Goal: Task Accomplishment & Management: Manage account settings

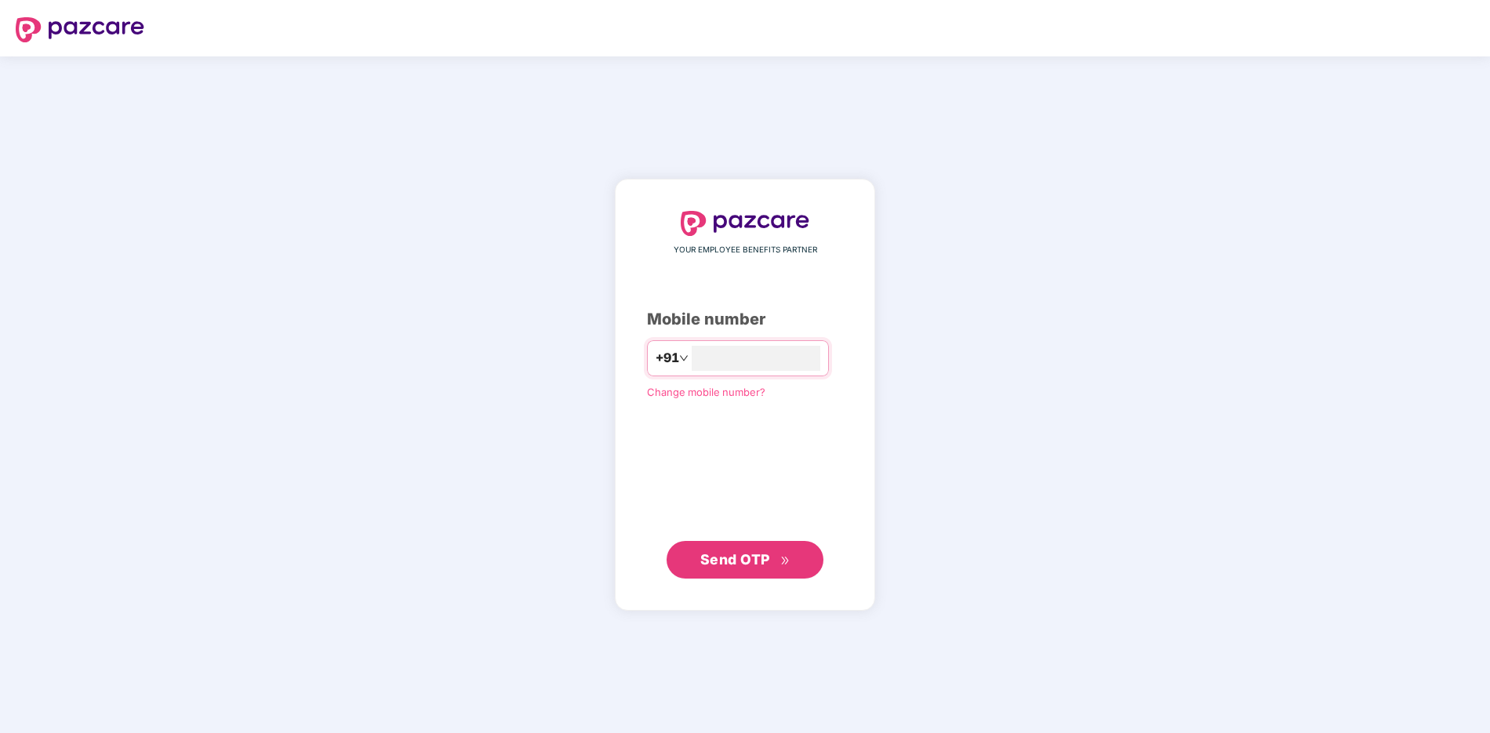
type input "**********"
click at [742, 561] on span "Send OTP" at bounding box center [735, 558] width 70 height 16
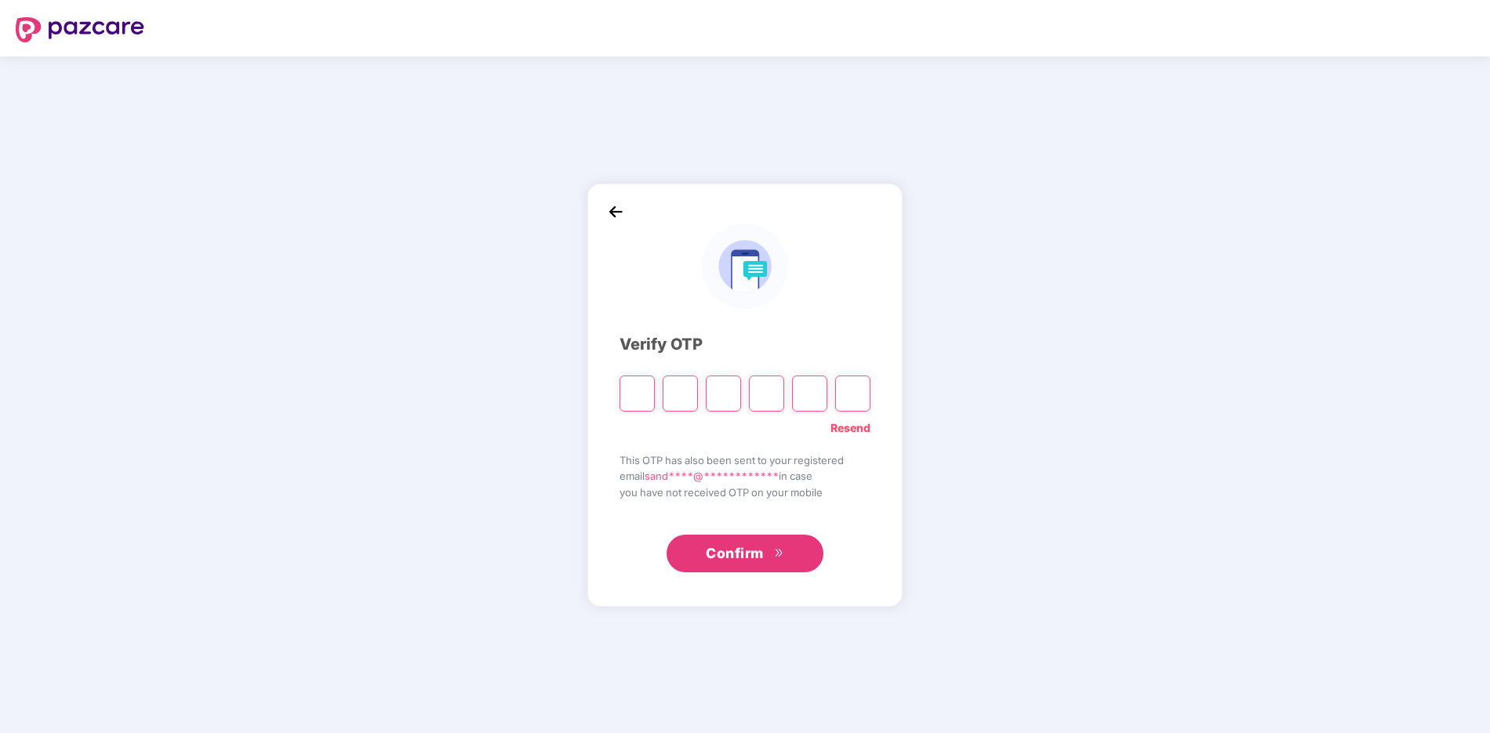
type input "*"
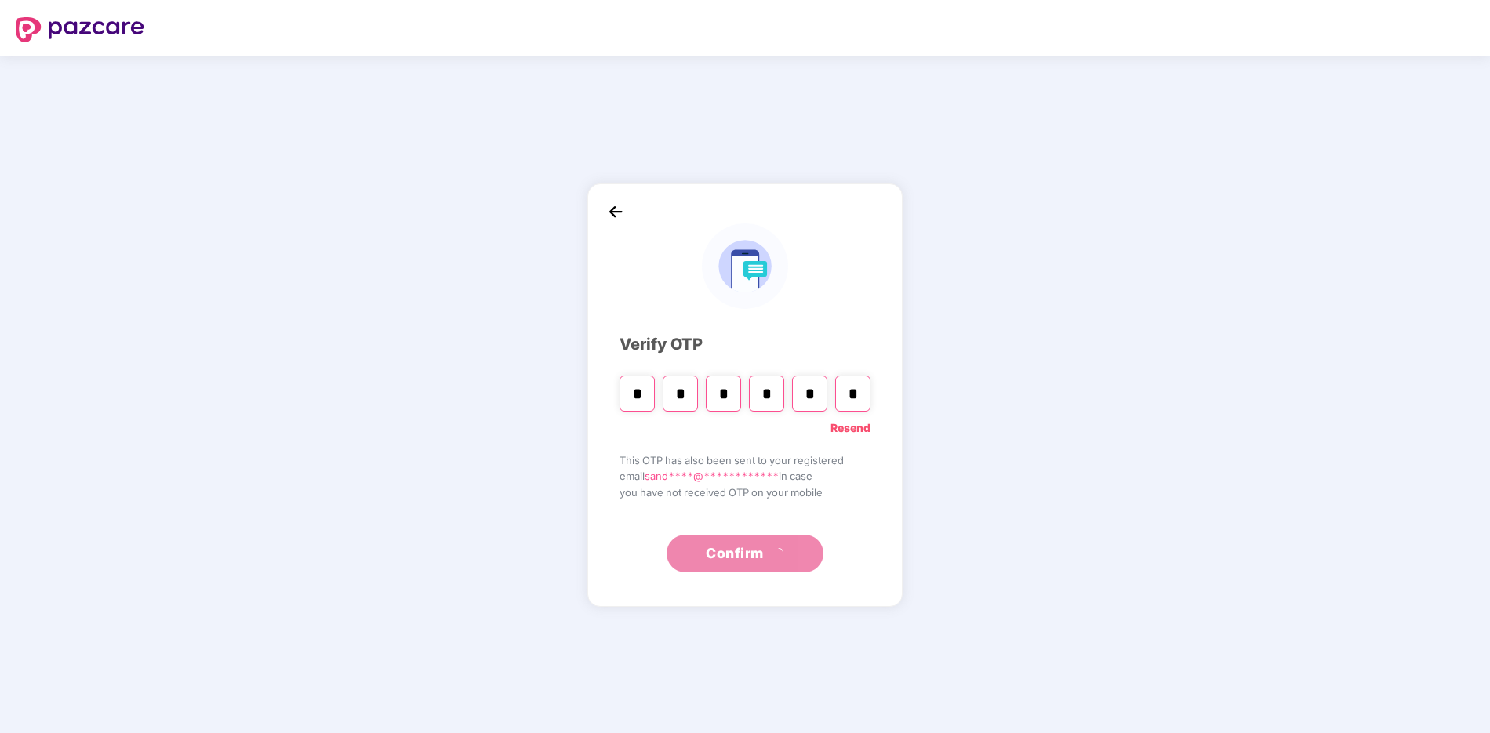
type input "*"
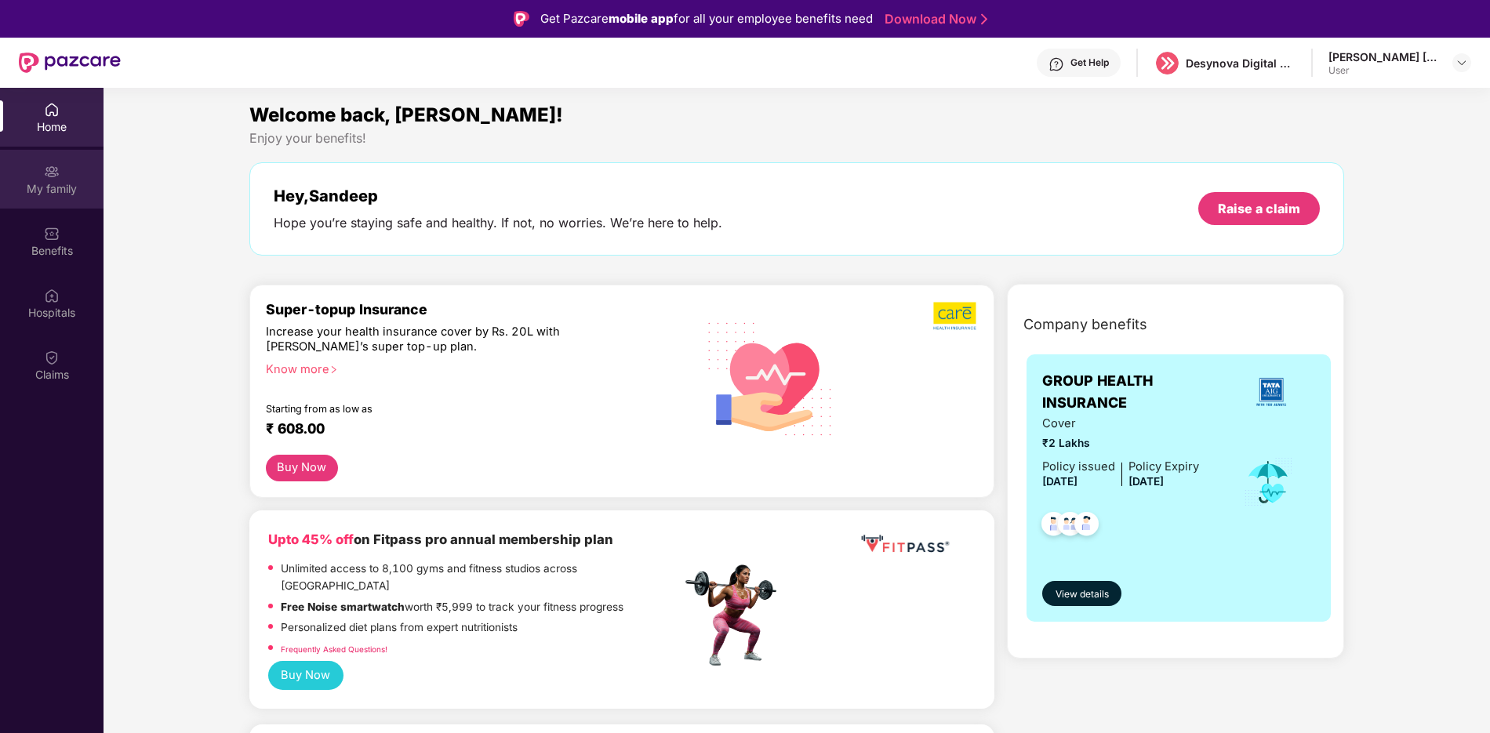
click at [75, 189] on div "My family" at bounding box center [52, 189] width 104 height 16
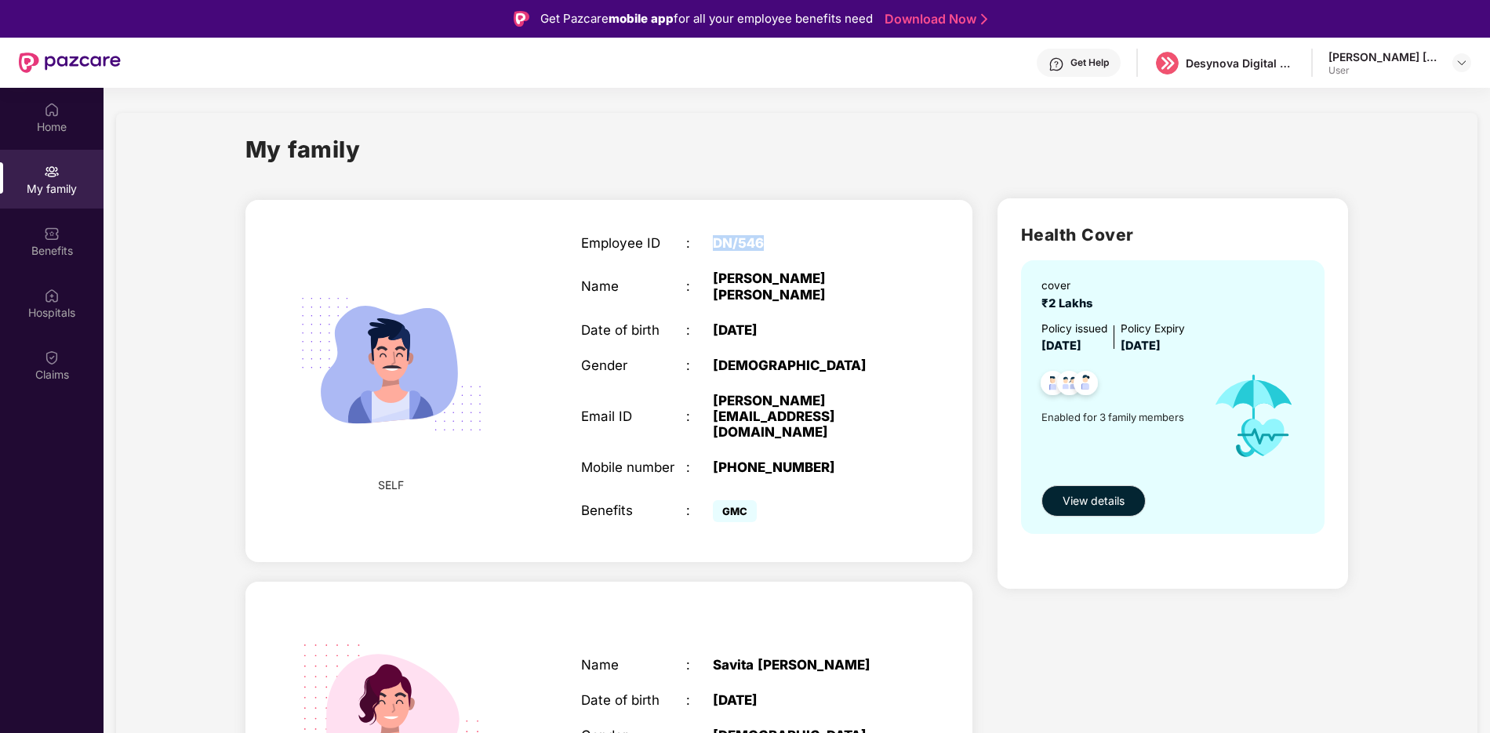
drag, startPoint x: 714, startPoint y: 241, endPoint x: 774, endPoint y: 240, distance: 60.4
click at [774, 240] on div "DN/546" at bounding box center [805, 243] width 184 height 16
click at [60, 241] on div "Benefits" at bounding box center [52, 241] width 104 height 59
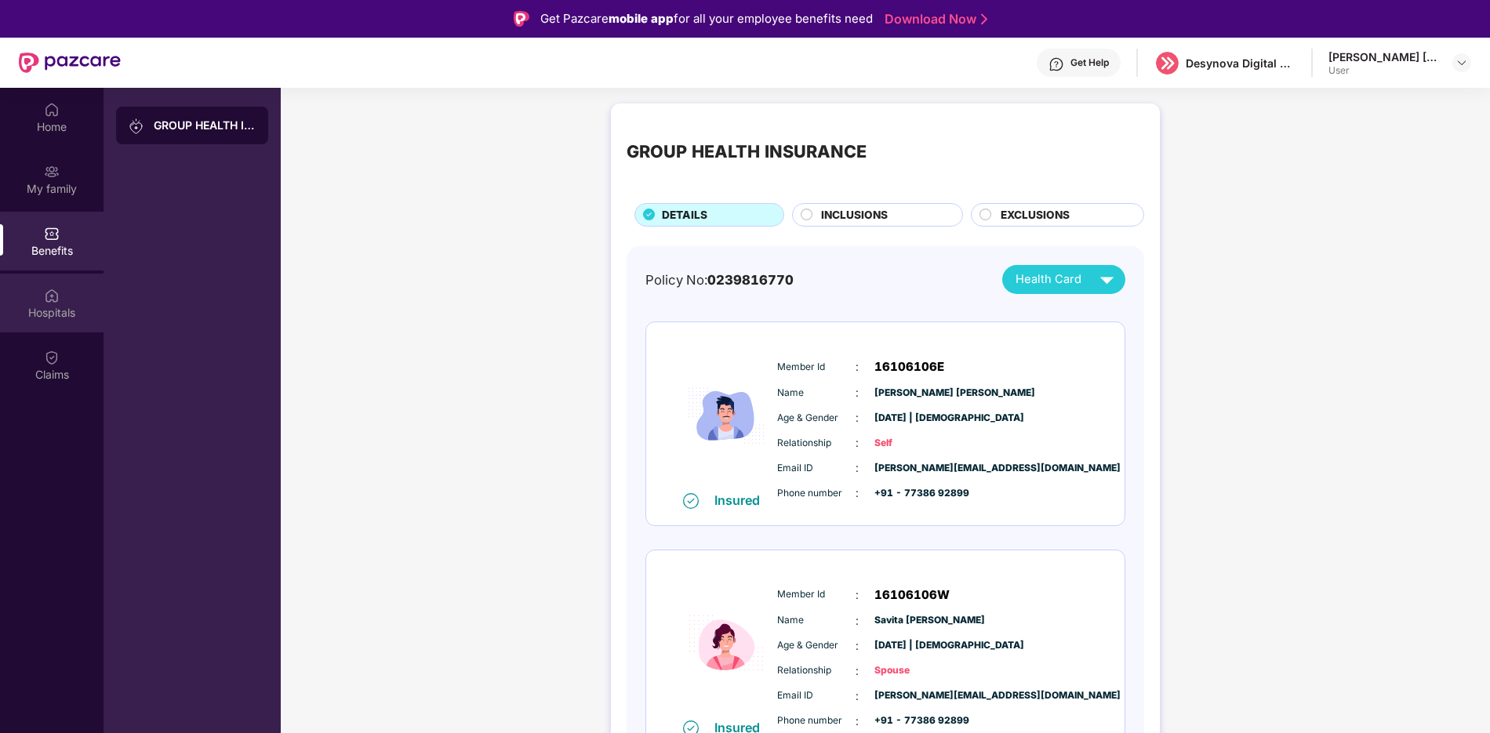
click at [59, 307] on div "Hospitals" at bounding box center [52, 313] width 104 height 16
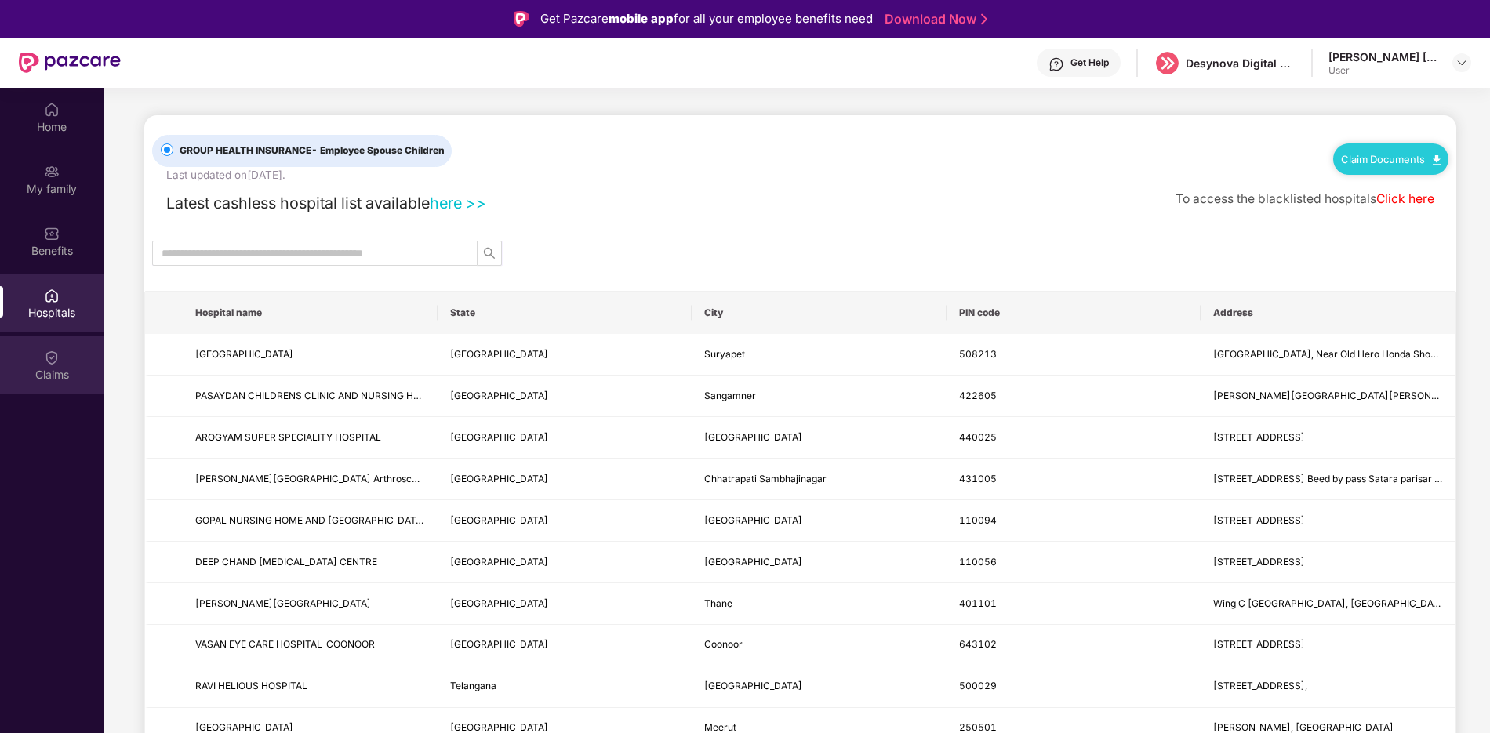
click at [40, 355] on div "Claims" at bounding box center [52, 365] width 104 height 59
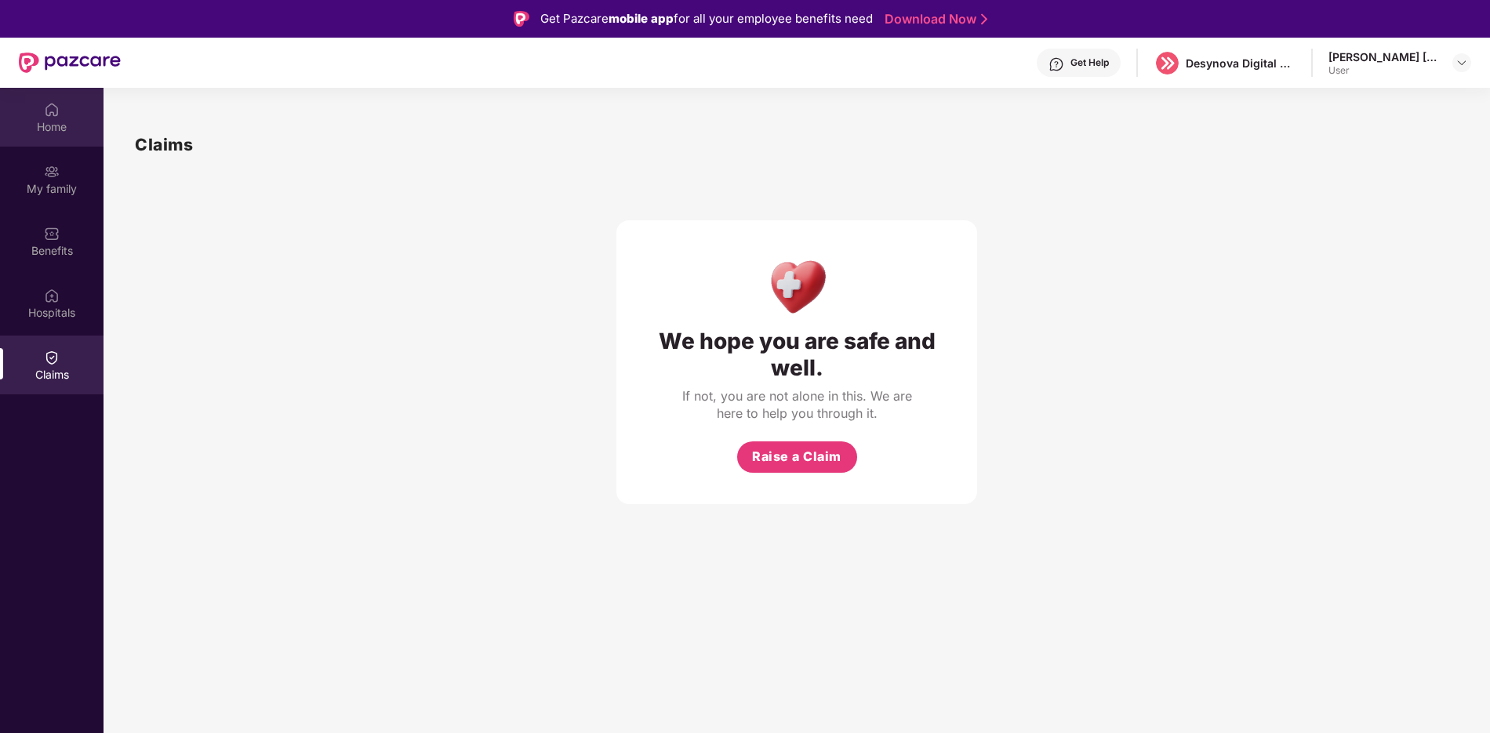
click at [55, 120] on div "Home" at bounding box center [52, 127] width 104 height 16
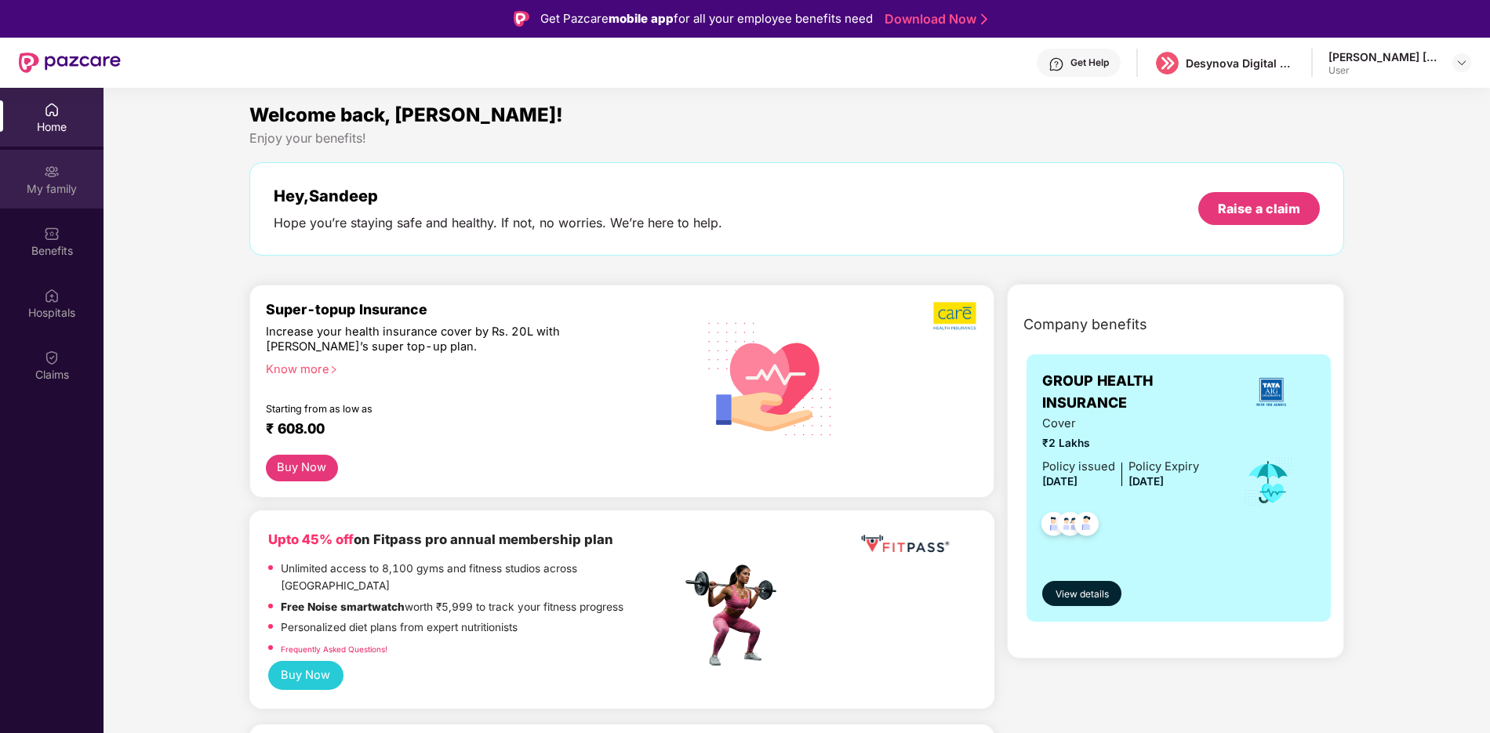
click at [55, 193] on div "My family" at bounding box center [52, 189] width 104 height 16
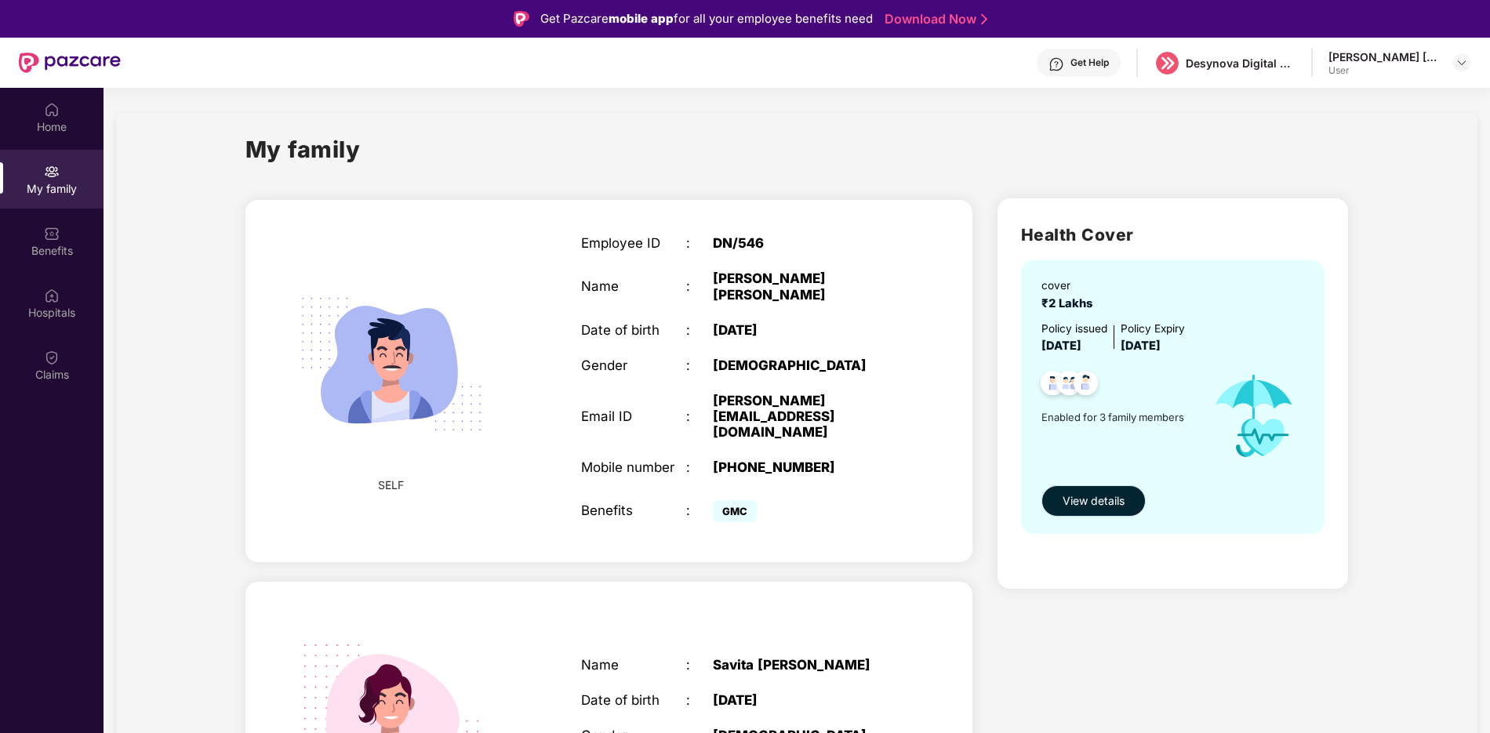
click at [1085, 506] on span "View details" at bounding box center [1093, 500] width 62 height 17
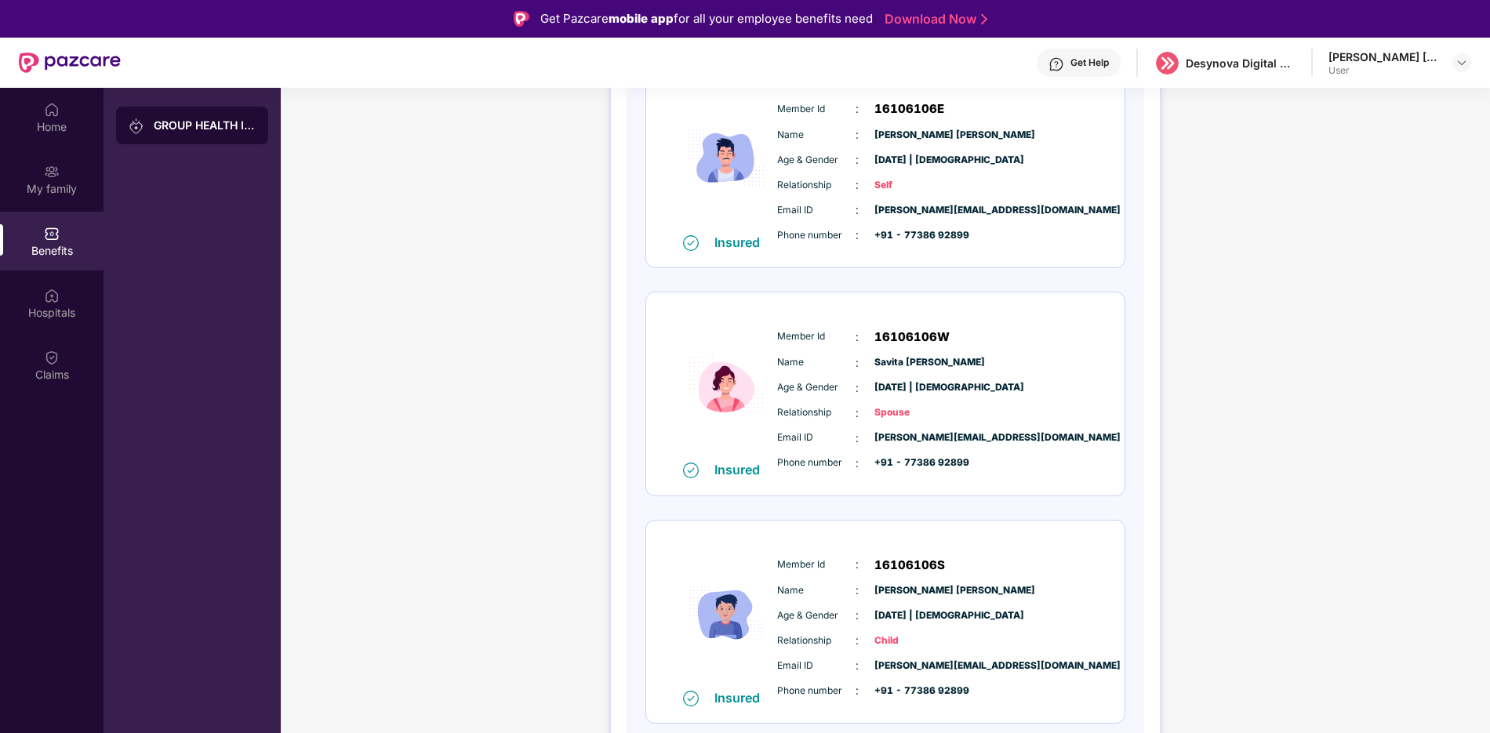
scroll to position [78, 0]
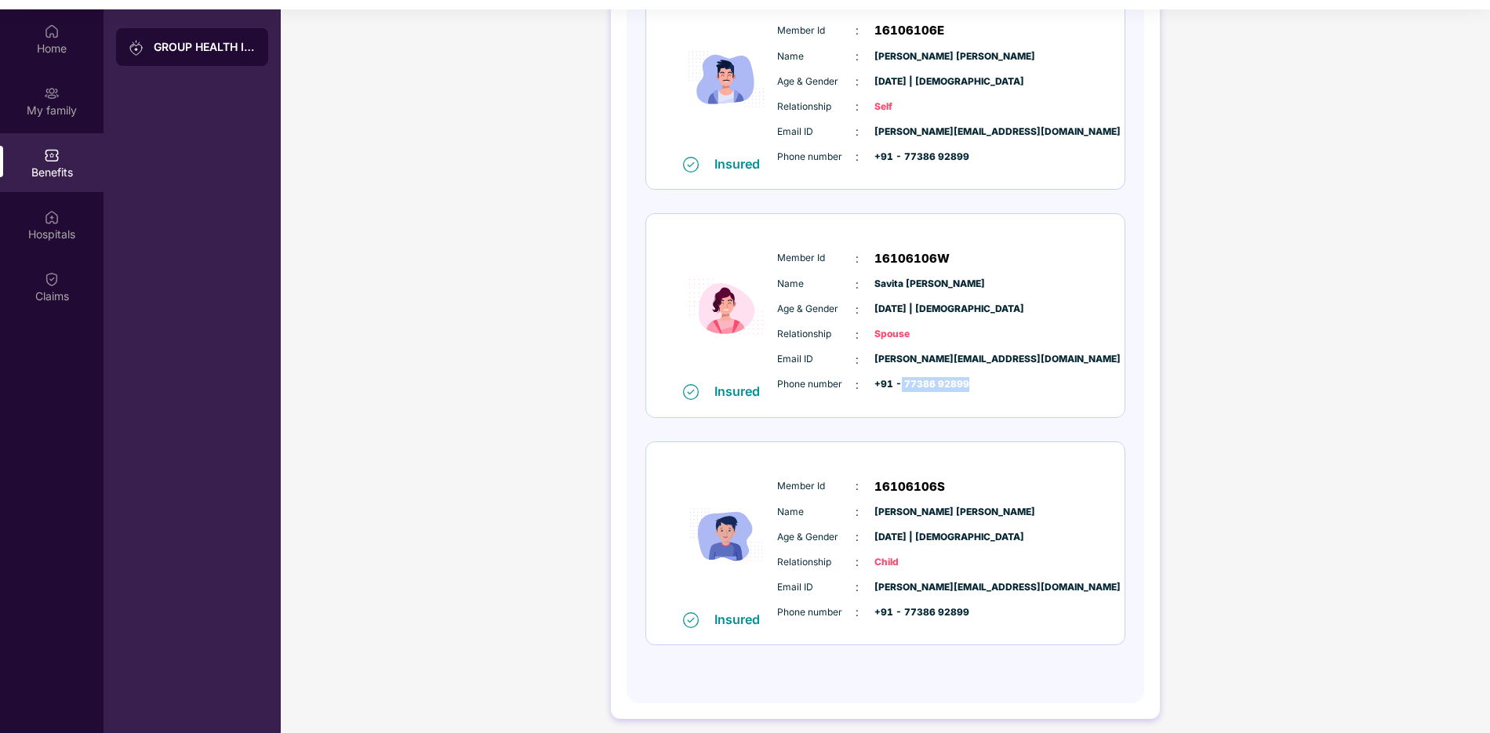
drag, startPoint x: 900, startPoint y: 383, endPoint x: 978, endPoint y: 391, distance: 78.0
click at [978, 391] on div "Phone number : +91 - 77386 92899" at bounding box center [932, 384] width 311 height 17
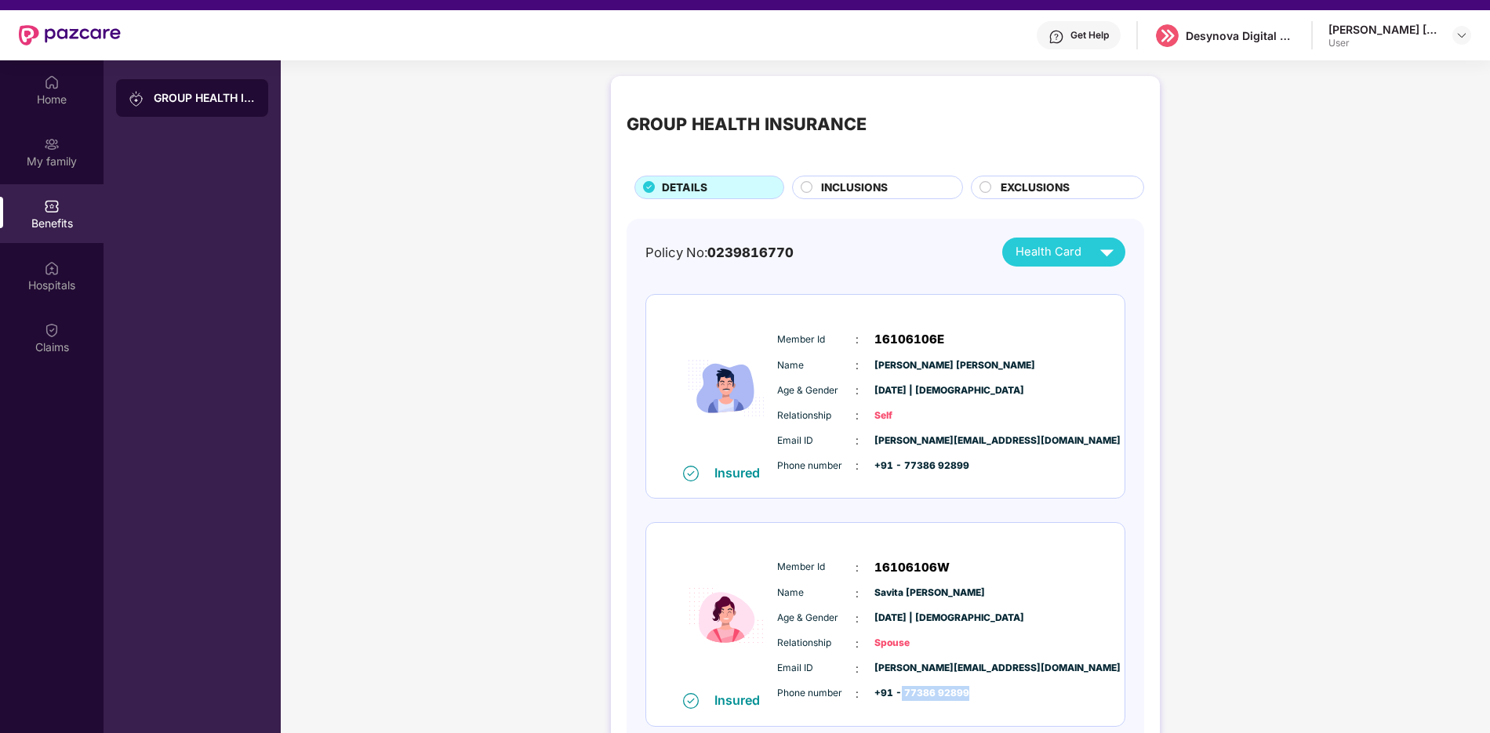
scroll to position [0, 0]
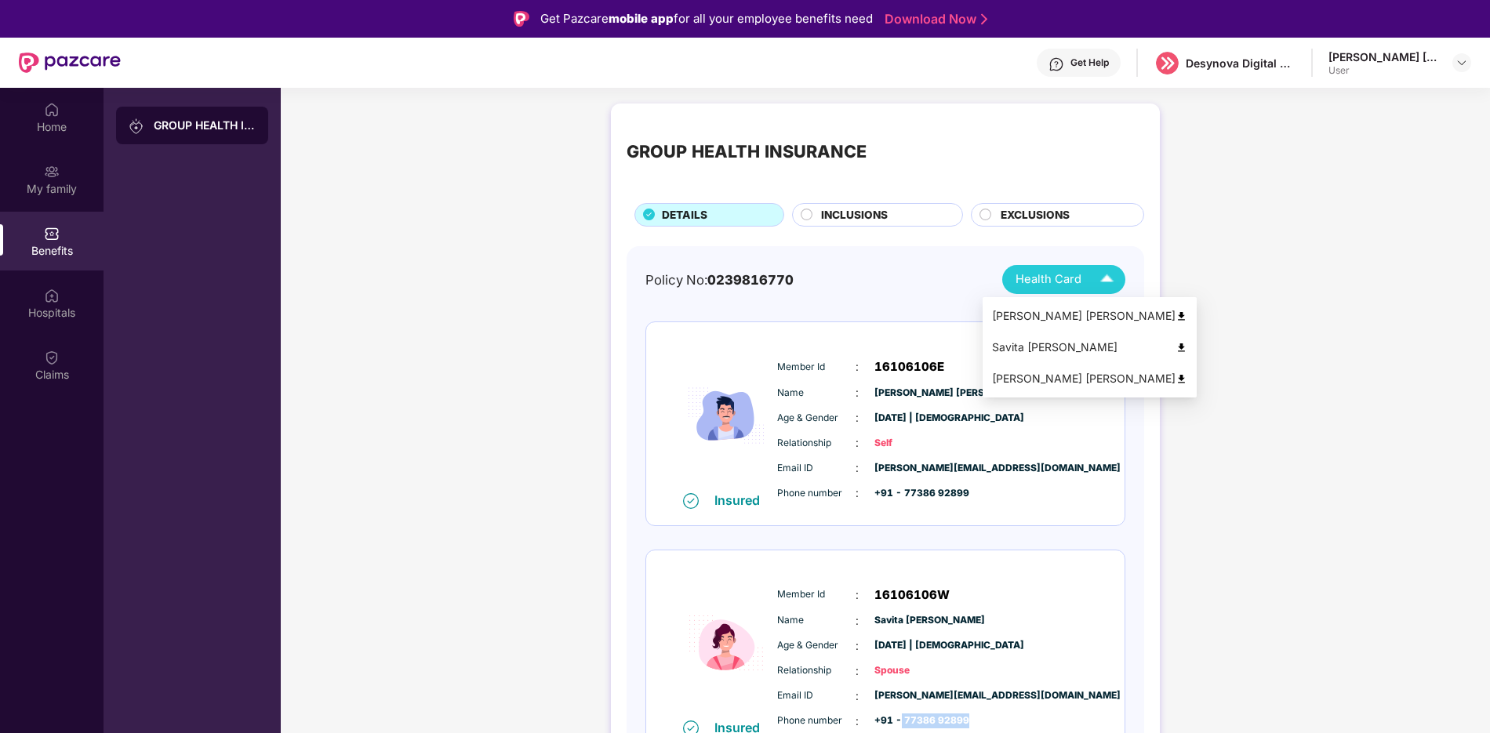
click at [1104, 281] on img at bounding box center [1106, 279] width 27 height 27
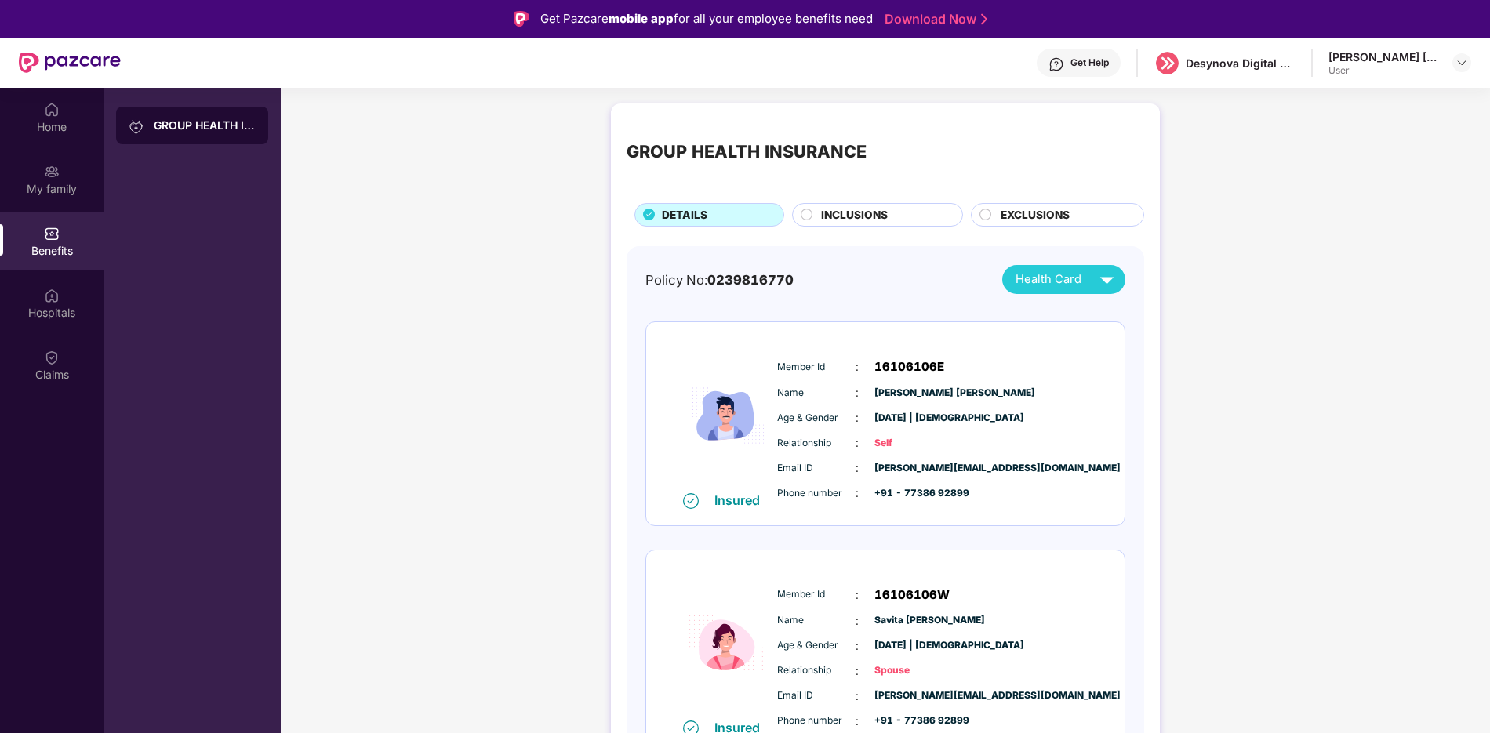
drag, startPoint x: 1091, startPoint y: 600, endPoint x: 1110, endPoint y: 607, distance: 20.1
click at [1091, 601] on div "Member Id : 16106106W Name : [PERSON_NAME] Age & Gender : [DATE] | [DEMOGRAPHIC…" at bounding box center [932, 658] width 319 height 160
click at [871, 215] on span "INCLUSIONS" at bounding box center [854, 215] width 67 height 16
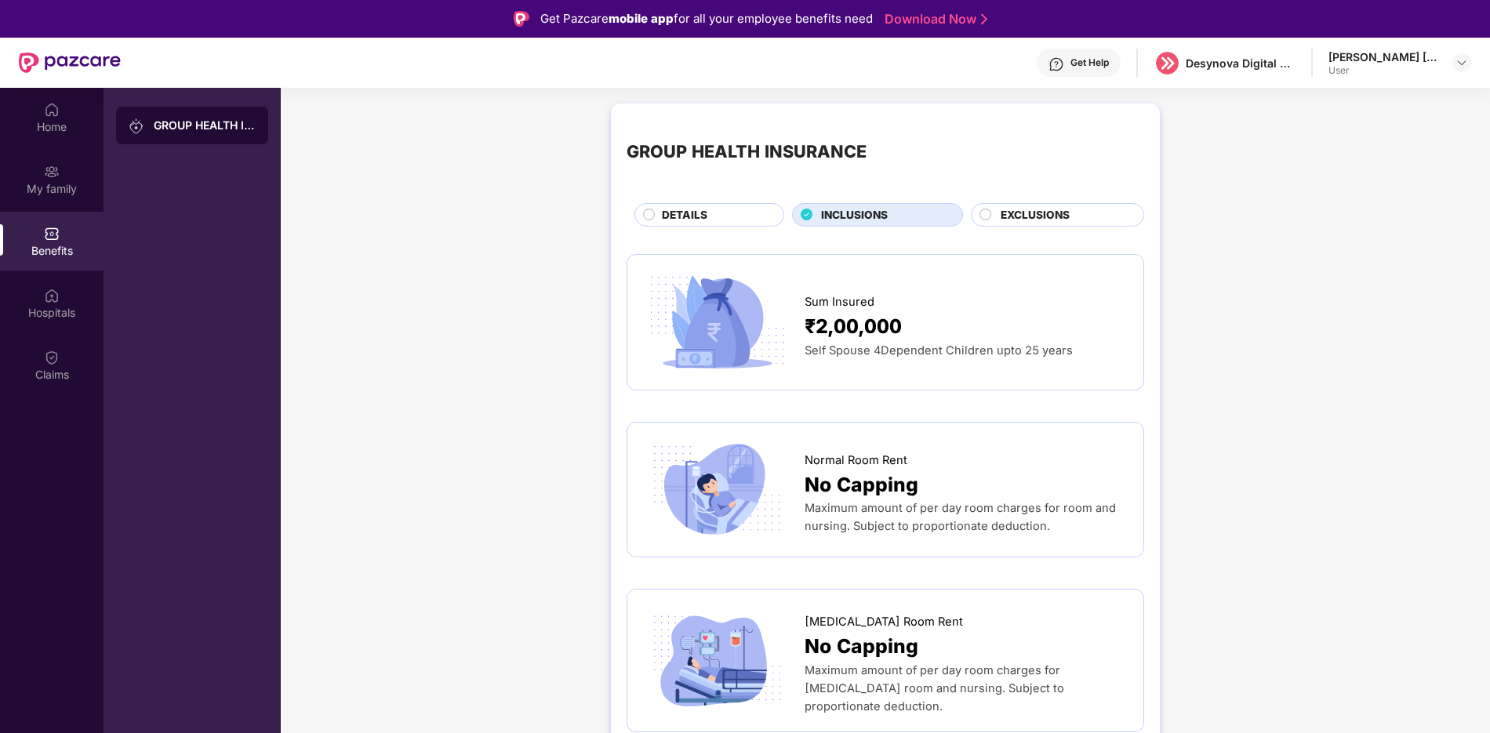
click at [1039, 216] on span "EXCLUSIONS" at bounding box center [1035, 215] width 69 height 16
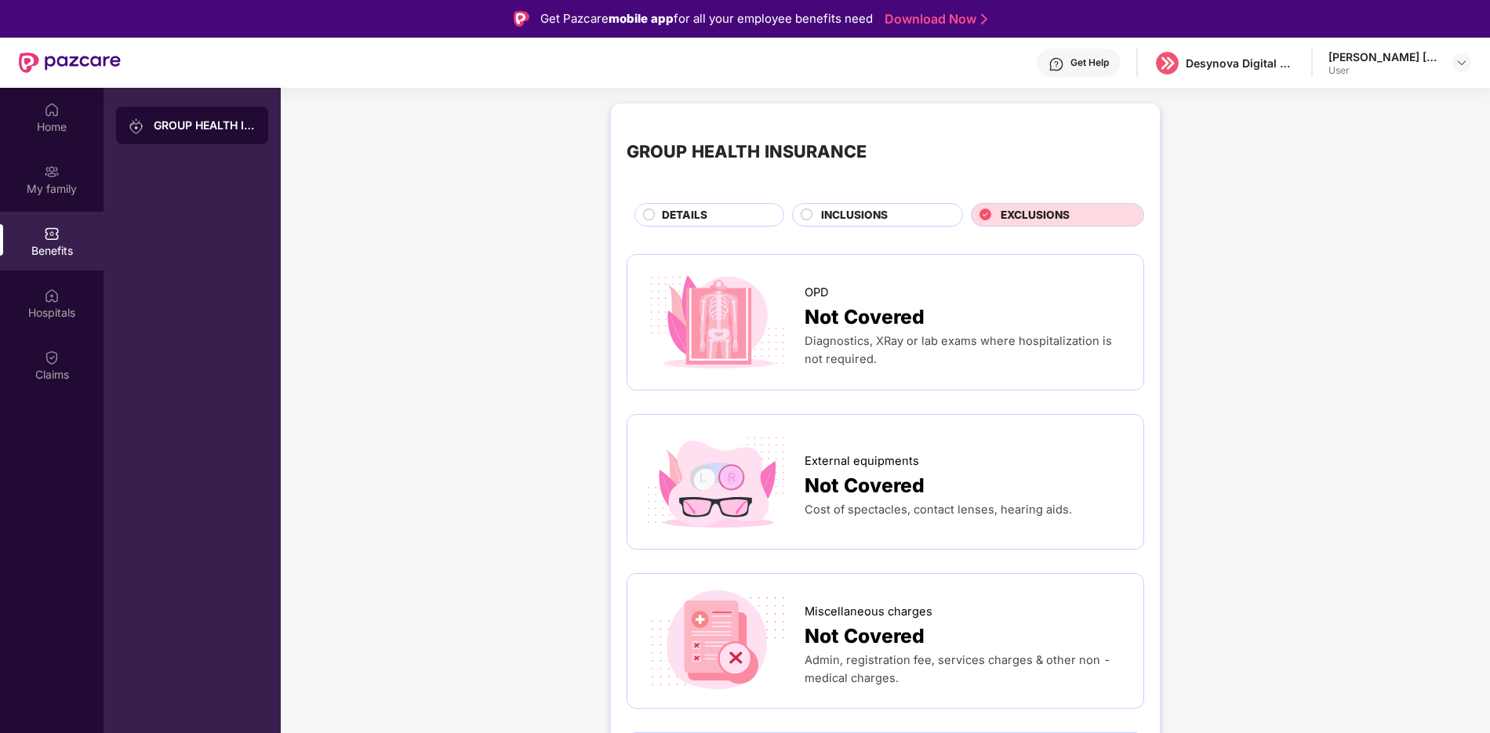
click at [841, 207] on span "INCLUSIONS" at bounding box center [854, 215] width 67 height 16
